Goal: Task Accomplishment & Management: Manage account settings

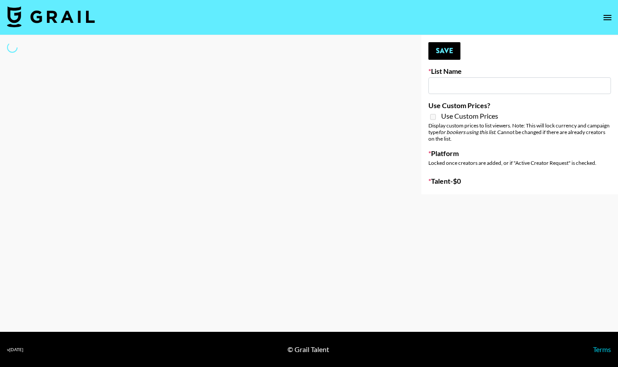
select select "Song"
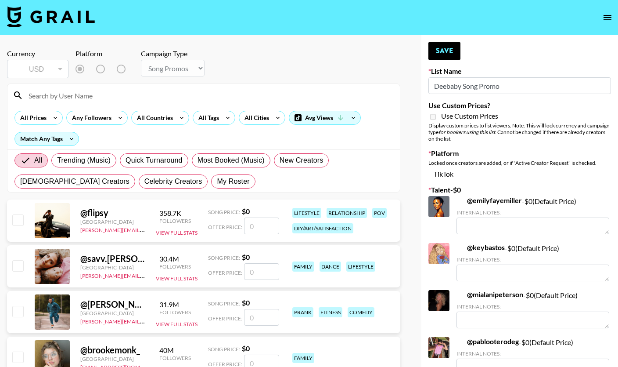
type input "Deebaby Song Promo"
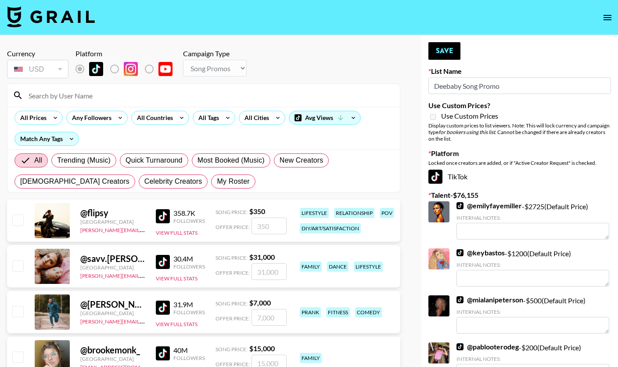
click at [144, 89] on input at bounding box center [208, 95] width 371 height 14
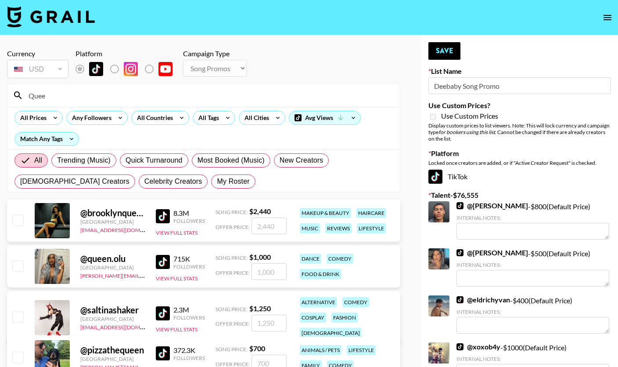
type input "Quee"
click at [18, 220] on input "checkbox" at bounding box center [17, 219] width 11 height 11
checkbox input "true"
type input "2440"
click at [448, 52] on button "Save" at bounding box center [445, 51] width 32 height 18
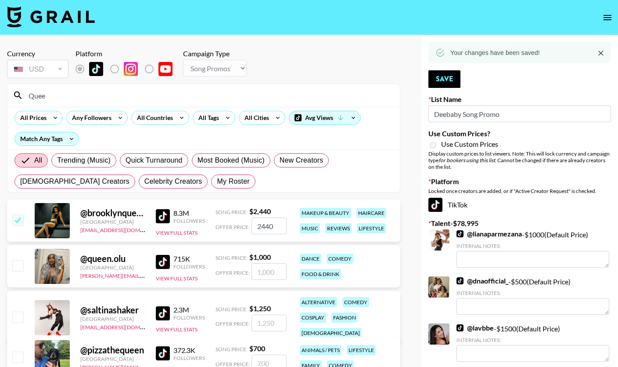
click at [228, 94] on input "Quee" at bounding box center [208, 95] width 371 height 14
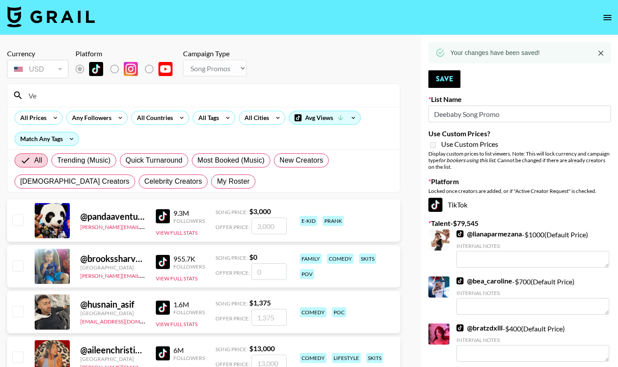
type input "V"
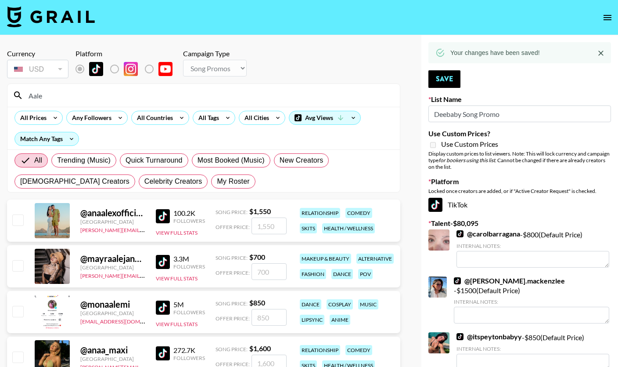
type input "Aal"
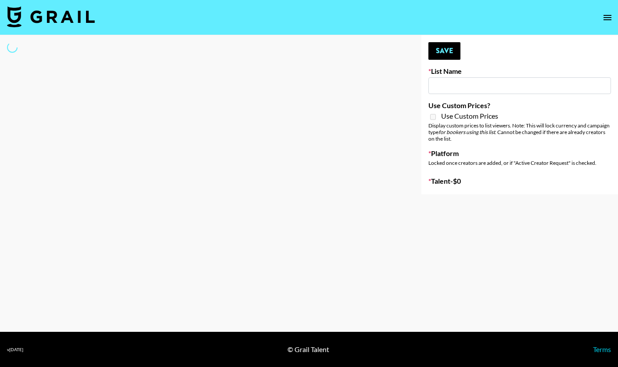
type input "Deebaby Song Promo"
select select "Song"
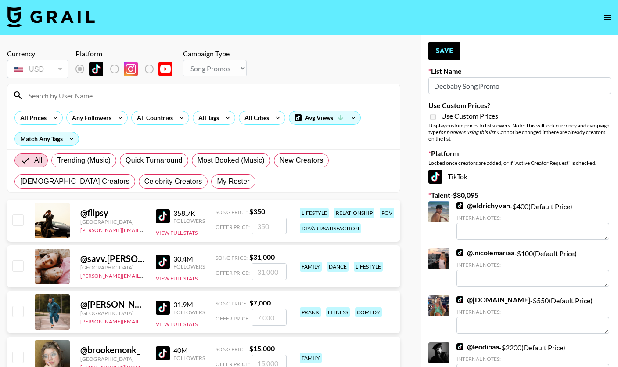
click at [154, 94] on input at bounding box center [208, 95] width 371 height 14
paste input "aaliyuhhhh"
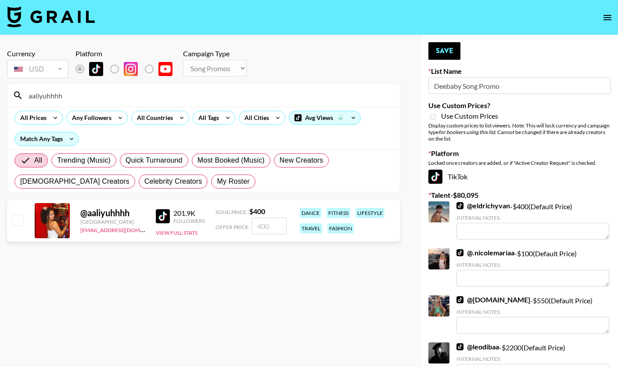
type input "aaliyuhhhh"
click at [16, 222] on input "checkbox" at bounding box center [17, 219] width 11 height 11
checkbox input "true"
type input "400"
click at [445, 51] on button "Save" at bounding box center [445, 51] width 32 height 18
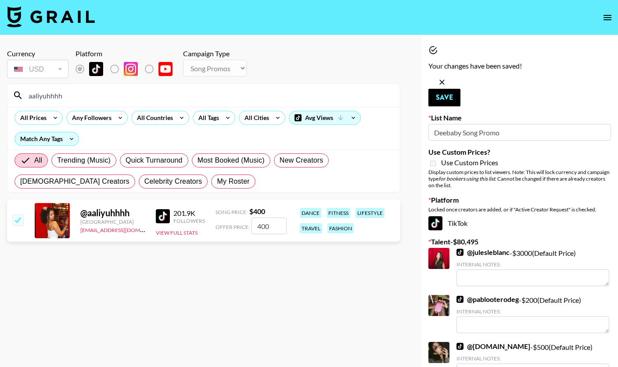
click at [105, 97] on input "aaliyuhhhh" at bounding box center [208, 95] width 371 height 14
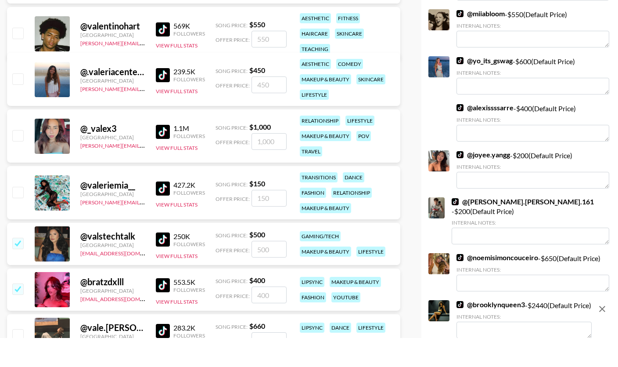
scroll to position [620, 0]
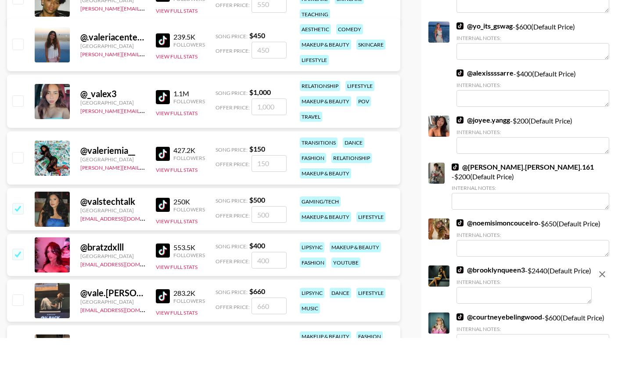
type input "Val"
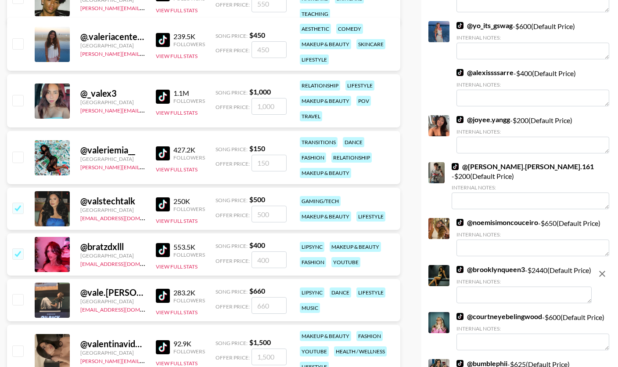
click at [15, 301] on input "checkbox" at bounding box center [17, 299] width 11 height 11
checkbox input "true"
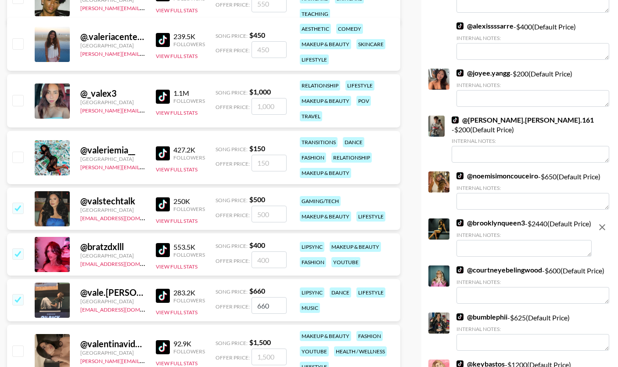
type input "660"
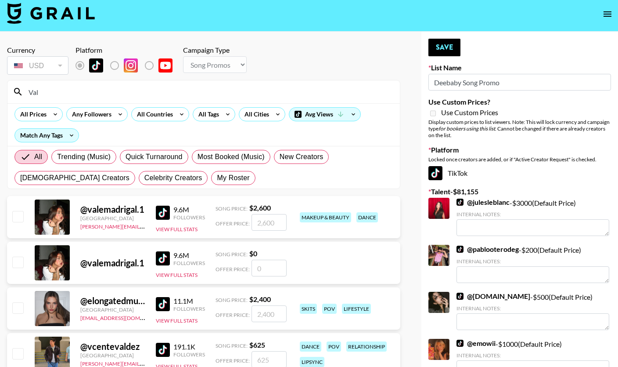
scroll to position [0, 0]
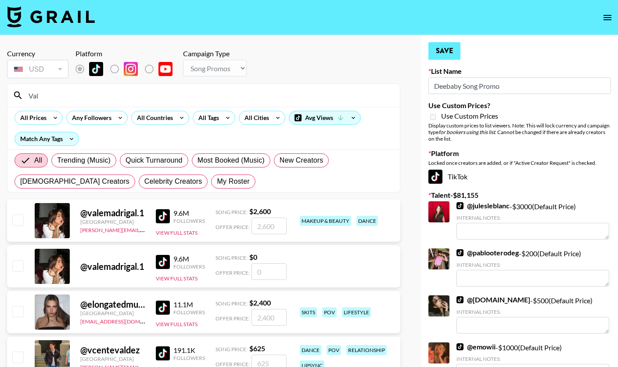
click at [452, 57] on button "Save" at bounding box center [445, 51] width 32 height 18
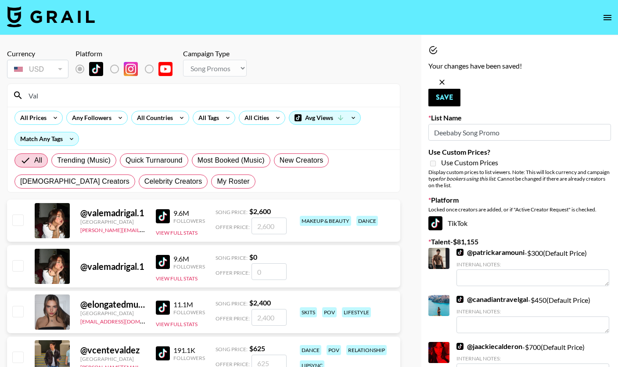
click at [145, 93] on input "Val" at bounding box center [208, 95] width 371 height 14
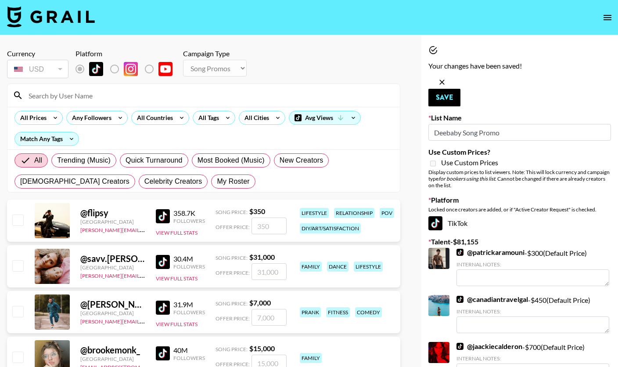
paste input "avaduddzy"
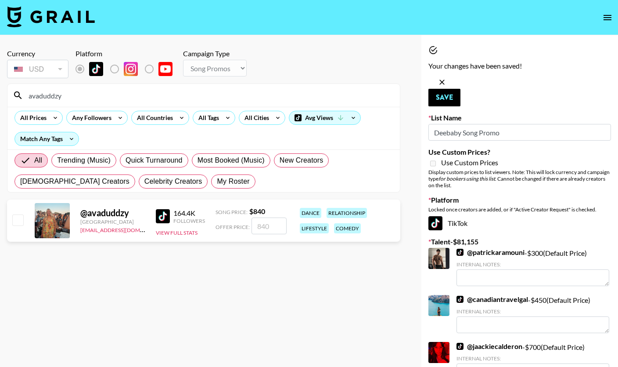
type input "avaduddzy"
click at [17, 220] on input "checkbox" at bounding box center [17, 219] width 11 height 11
checkbox input "true"
type input "840"
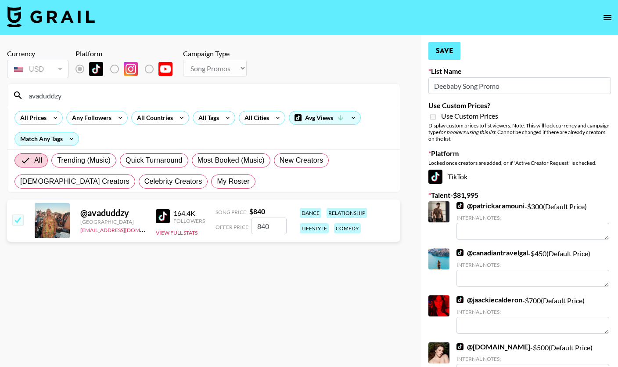
click at [445, 52] on button "Save" at bounding box center [445, 51] width 32 height 18
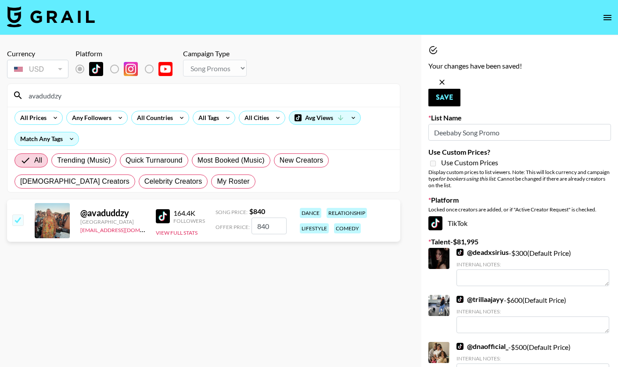
click at [129, 94] on input "avaduddzy" at bounding box center [208, 95] width 371 height 14
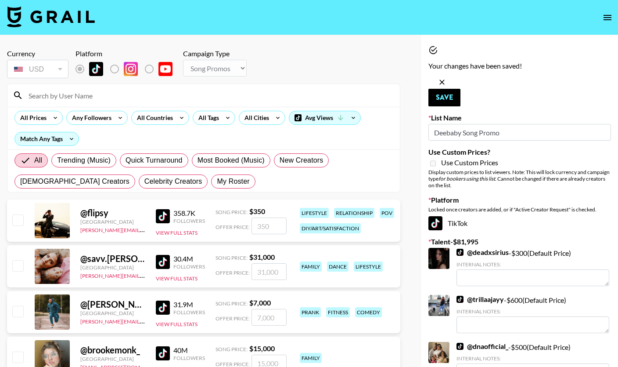
paste input "marissaspagnoli"
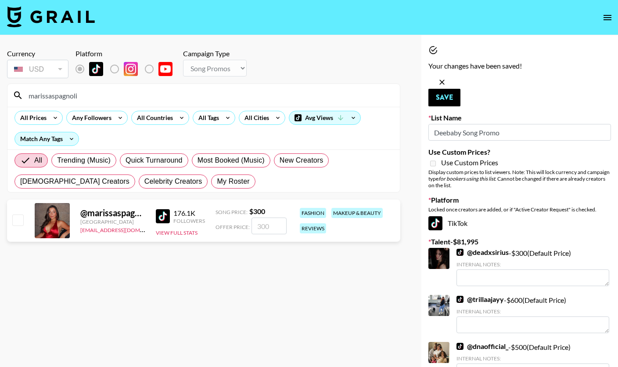
type input "marissaspagnoli"
click at [21, 226] on div at bounding box center [18, 220] width 14 height 15
click at [22, 223] on input "checkbox" at bounding box center [17, 219] width 11 height 11
checkbox input "true"
type input "300"
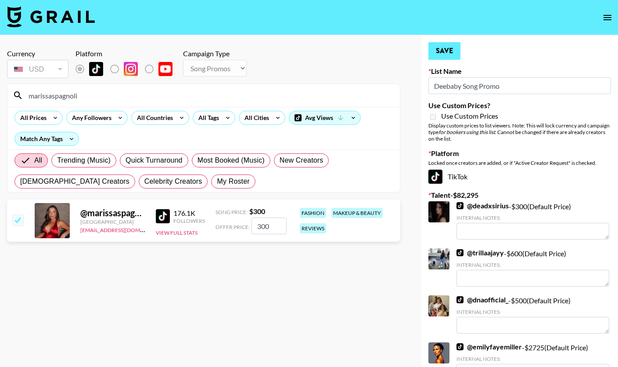
click at [448, 50] on button "Save" at bounding box center [445, 51] width 32 height 18
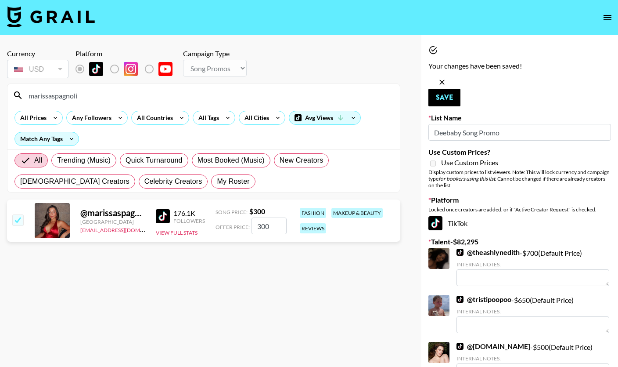
click at [127, 96] on input "marissaspagnoli" at bounding box center [208, 95] width 371 height 14
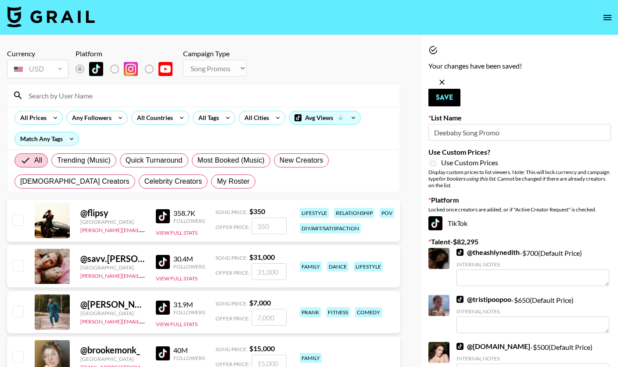
paste input "ryleesabelko"
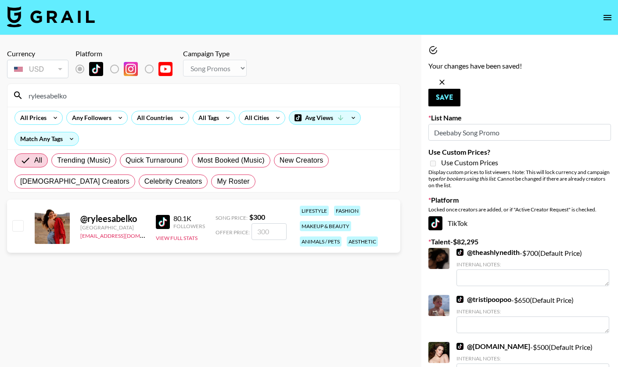
type input "ryleesabelko"
click at [13, 227] on input "checkbox" at bounding box center [17, 225] width 11 height 11
checkbox input "true"
type input "300"
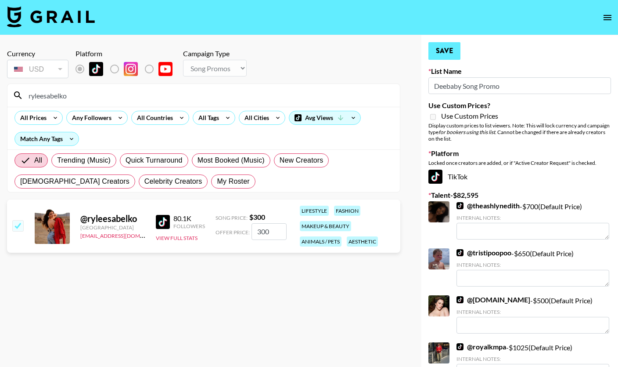
click at [446, 47] on button "Save" at bounding box center [445, 51] width 32 height 18
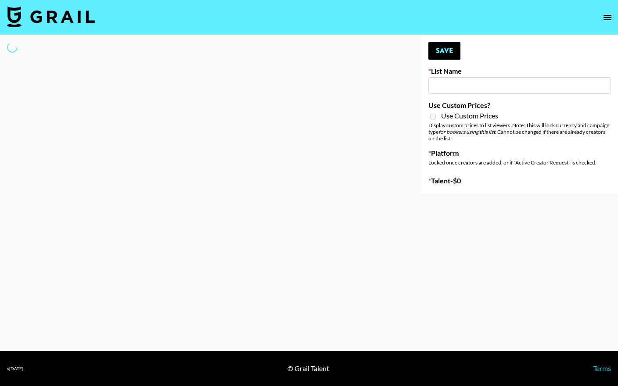
type input "IRL LA & NYC Activations - Diamond Cafe"
select select "Song"
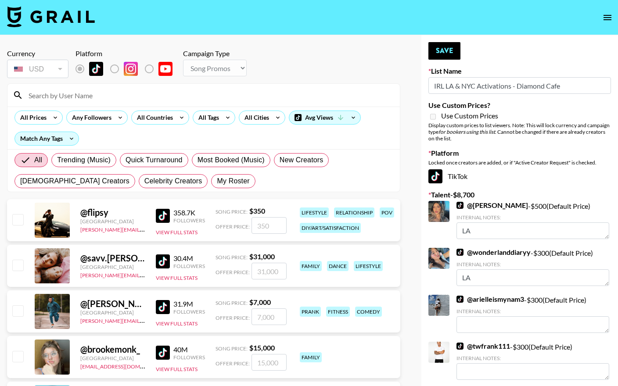
click at [72, 97] on input at bounding box center [208, 95] width 371 height 14
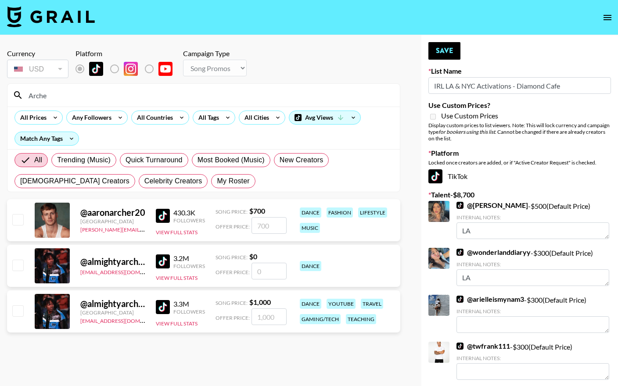
type input "Arche"
click at [13, 313] on input "checkbox" at bounding box center [17, 311] width 11 height 11
checkbox input "true"
click at [260, 320] on input "1000" at bounding box center [269, 317] width 35 height 17
type input "1500"
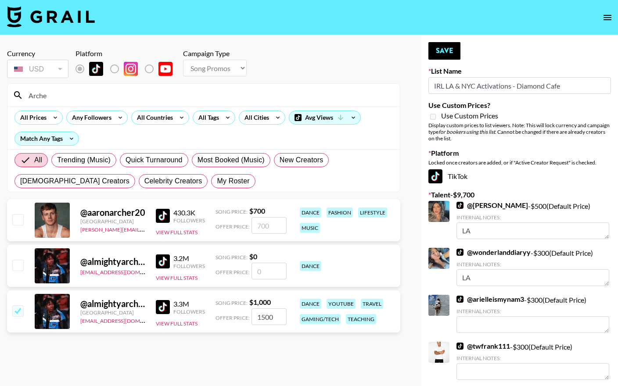
click at [238, 339] on div "@ aaronarcher20 United Kingdom ollie@grail-talent.com 430.3K Followers View Ful…" at bounding box center [203, 273] width 393 height 148
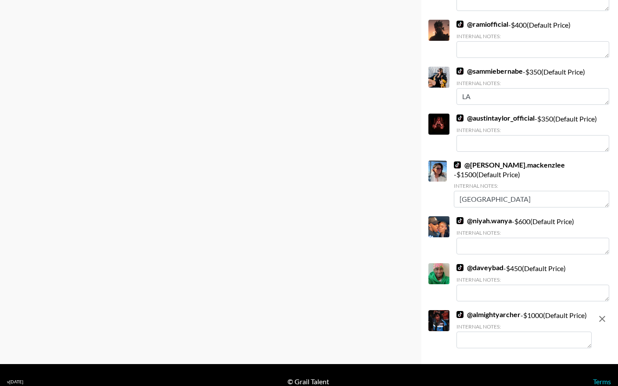
click at [473, 343] on textarea at bounding box center [524, 340] width 135 height 17
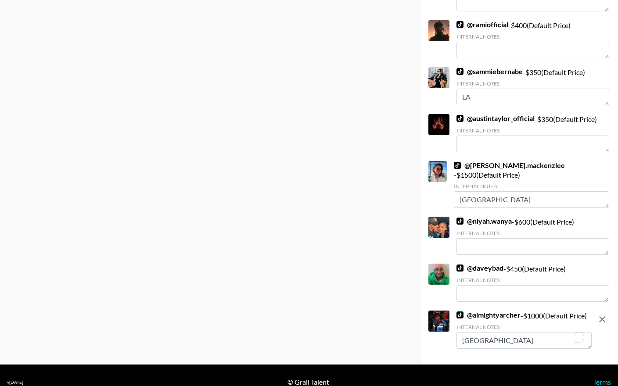
type textarea "NYC"
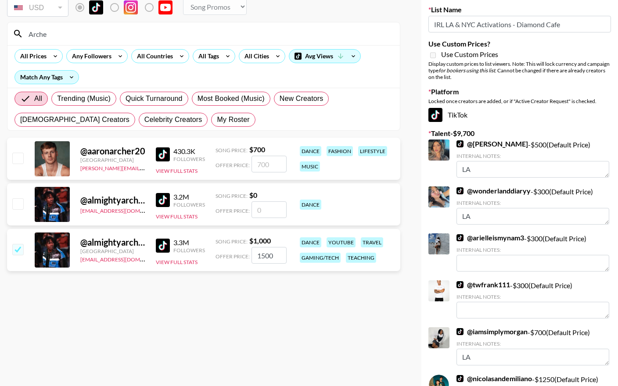
scroll to position [14, 0]
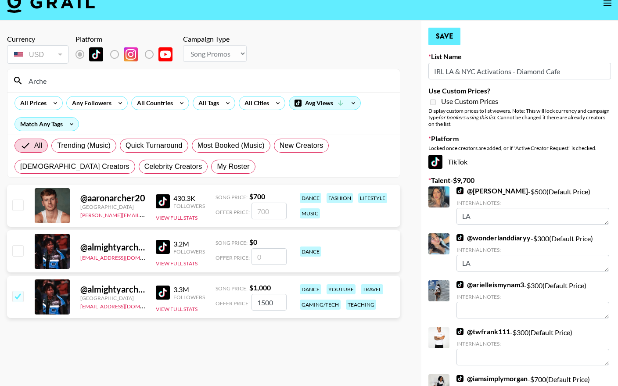
click at [445, 40] on button "Save" at bounding box center [445, 37] width 32 height 18
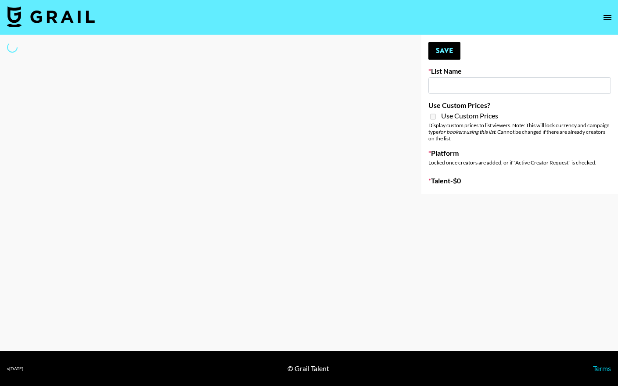
type input "IRL LA & NYC Activations - Diamond Cafe"
select select "Song"
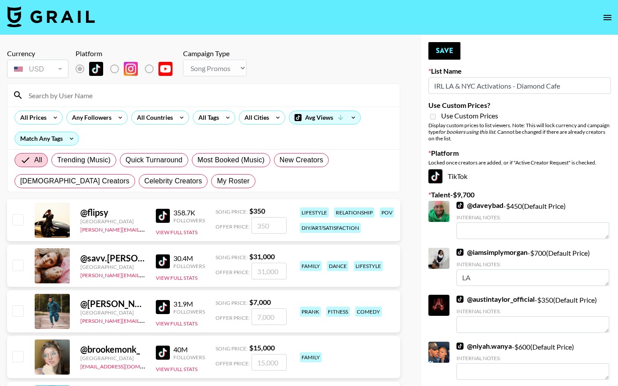
click at [165, 95] on input at bounding box center [208, 95] width 371 height 14
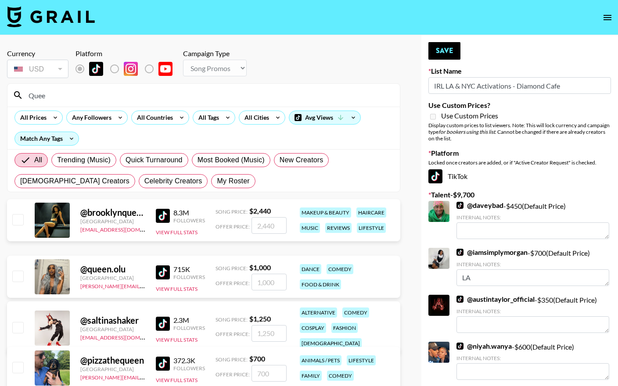
type input "Quee"
click at [17, 220] on input "checkbox" at bounding box center [17, 219] width 11 height 11
checkbox input "true"
drag, startPoint x: 274, startPoint y: 225, endPoint x: 243, endPoint y: 225, distance: 30.3
click at [243, 225] on div "Offer Price: 2440" at bounding box center [251, 225] width 71 height 17
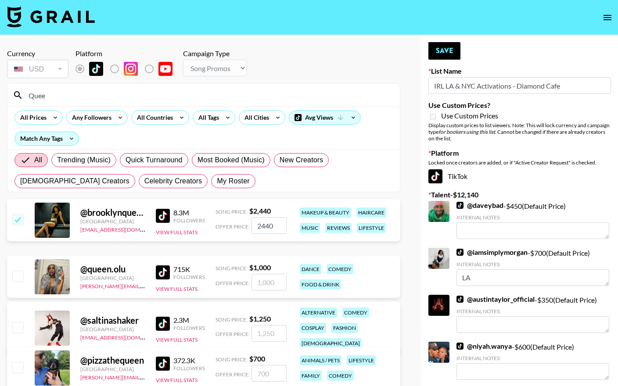
click at [260, 229] on input "2440" at bounding box center [269, 225] width 35 height 17
type input "3000"
click at [280, 212] on div "Song Price: $ 2,440" at bounding box center [251, 211] width 71 height 9
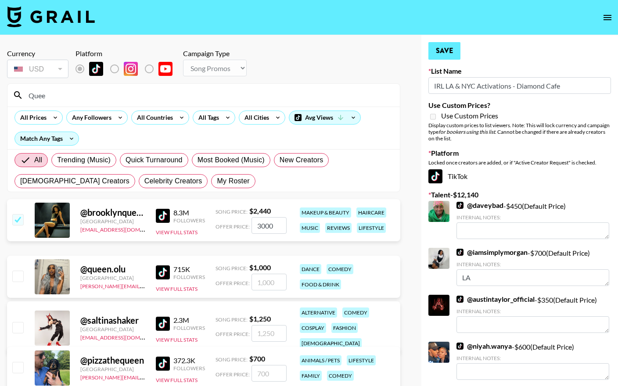
click at [446, 53] on button "Save" at bounding box center [445, 51] width 32 height 18
